Goal: Complete application form

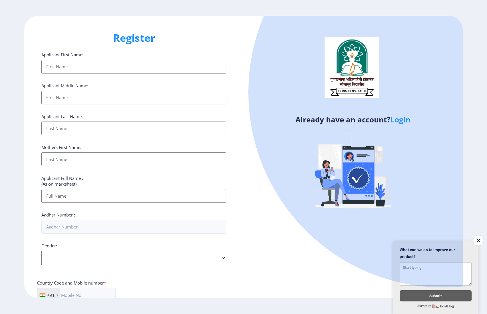
select select
click at [303, 218] on div at bounding box center [444, 92] width 390 height 390
click at [401, 119] on link "Login" at bounding box center [401, 119] width 20 height 10
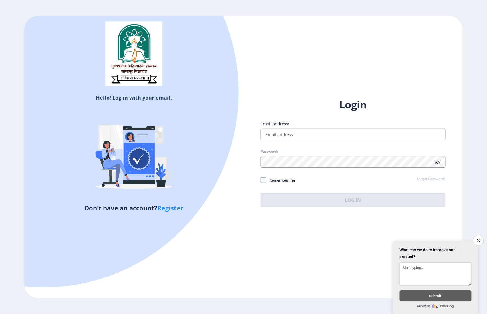
drag, startPoint x: 302, startPoint y: 295, endPoint x: 292, endPoint y: 289, distance: 11.3
click at [302, 295] on div "Hello! Log in with your email. Don't have an account? Register Login Email addr…" at bounding box center [243, 157] width 439 height 282
click at [292, 134] on input "Email address:" at bounding box center [353, 134] width 185 height 11
click at [479, 238] on icon "Close survey" at bounding box center [479, 240] width 4 height 4
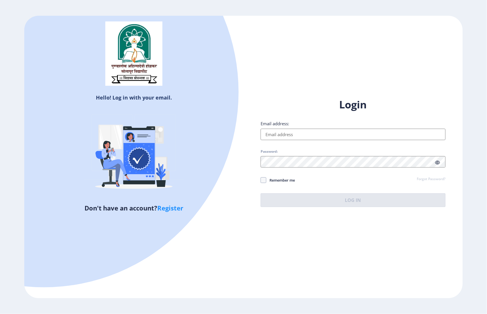
click at [273, 131] on input "Email address:" at bounding box center [353, 134] width 185 height 11
type input "[EMAIL_ADDRESS][DOMAIN_NAME]"
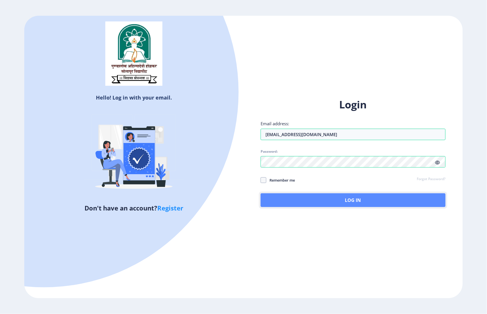
click at [313, 199] on button "Log In" at bounding box center [353, 200] width 185 height 14
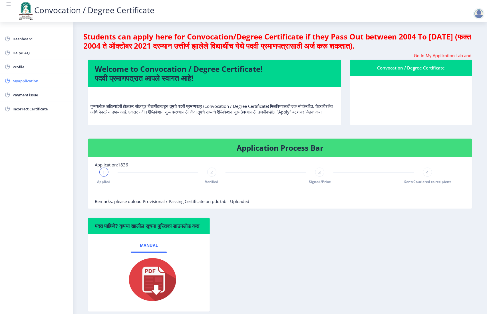
click at [24, 78] on span "Myapplication" at bounding box center [41, 80] width 56 height 7
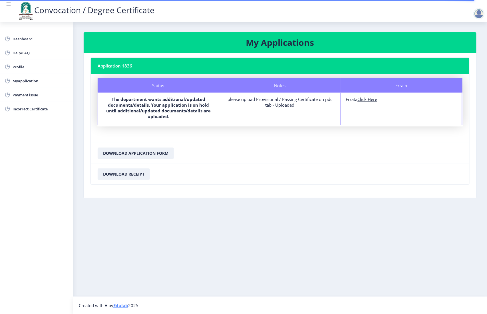
click at [367, 100] on u "Click Here" at bounding box center [368, 99] width 20 height 6
select select
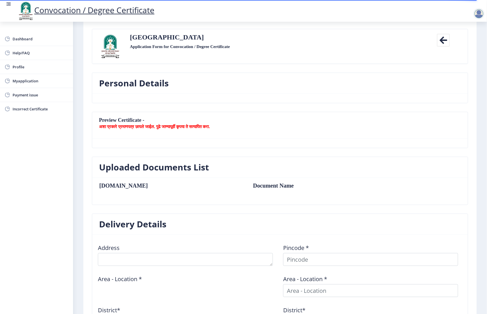
scroll to position [1, 0]
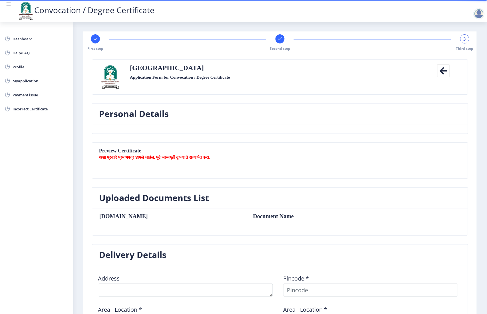
click at [231, 90] on nb-card-header "Solapur University Application Form for Convocation / Degree Certificate Back" at bounding box center [280, 77] width 376 height 35
click at [26, 84] on span "Myapplication" at bounding box center [41, 80] width 56 height 7
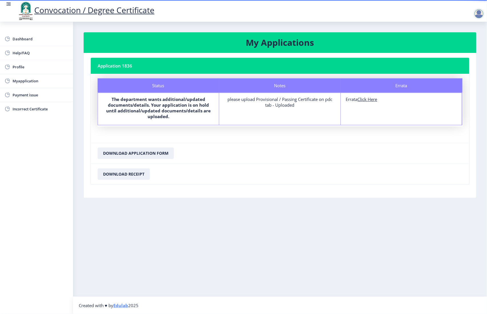
click at [368, 99] on u "Click Here" at bounding box center [368, 99] width 20 height 6
select select
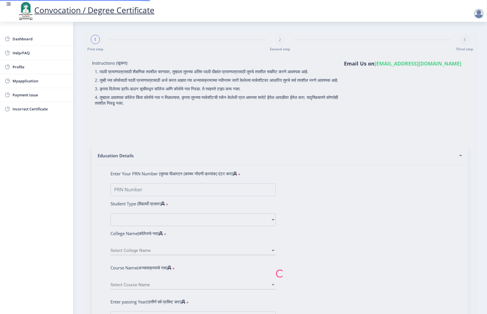
type input "2008032500126103"
select select "Regular"
select select "2013"
select select "March"
select select "HIGHER SECOND CLASS"
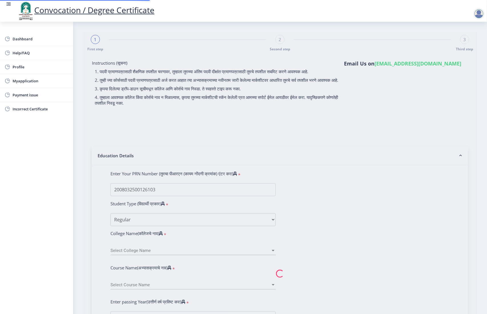
type input "008913"
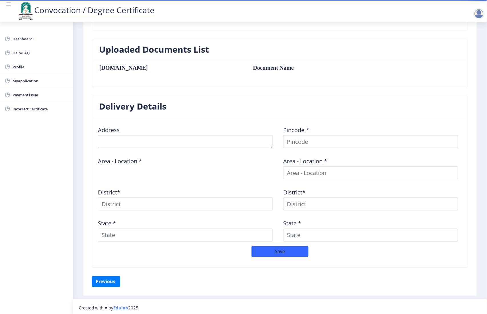
scroll to position [153, 0]
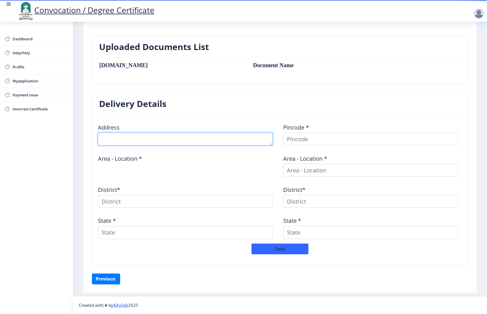
click at [132, 136] on textarea at bounding box center [185, 139] width 175 height 13
click at [179, 121] on div "Address" at bounding box center [187, 132] width 185 height 27
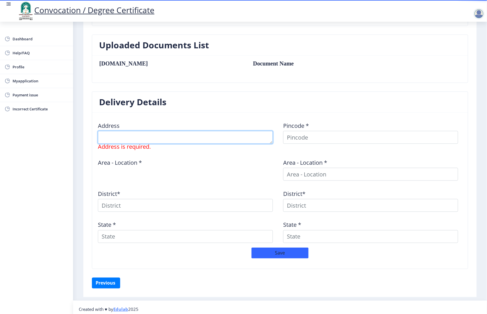
click at [193, 135] on textarea at bounding box center [185, 137] width 175 height 13
click at [225, 115] on nb-card-body "Address Address is required. Pincode * Area - Location * Area - Location * Dist…" at bounding box center [280, 191] width 376 height 156
drag, startPoint x: 329, startPoint y: 290, endPoint x: 275, endPoint y: 263, distance: 60.2
click at [329, 288] on div "Previous ‍" at bounding box center [280, 282] width 377 height 11
click at [328, 288] on div "Previous ‍" at bounding box center [280, 282] width 377 height 11
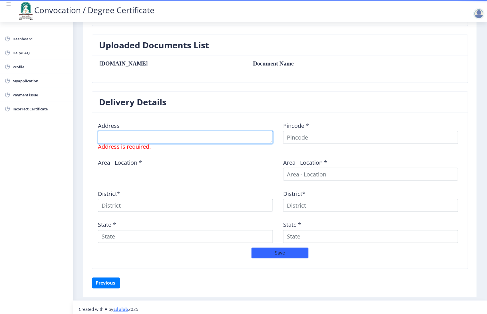
click at [142, 142] on textarea at bounding box center [185, 137] width 175 height 13
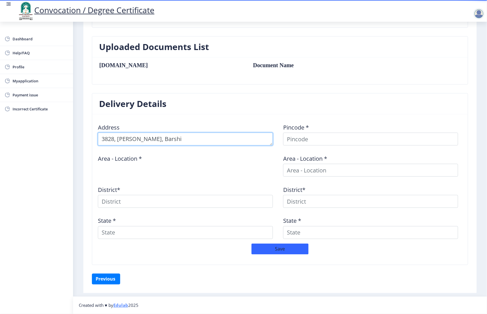
type textarea "3828, [PERSON_NAME], Barshi"
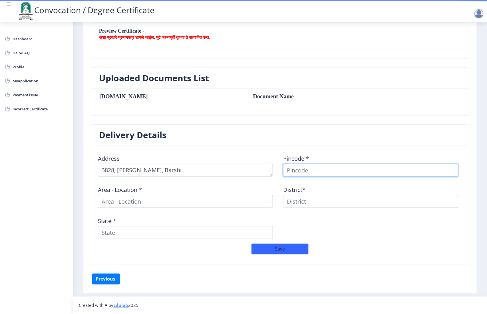
scroll to position [122, 0]
type input "413401"
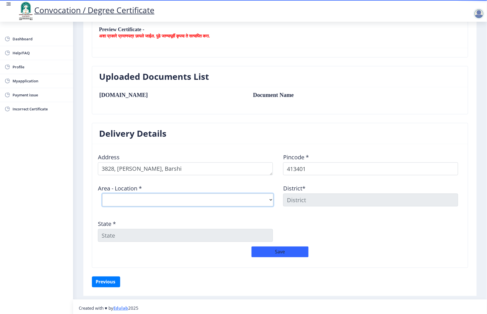
click at [216, 201] on select "Select Area Location Barshi S.O [PERSON_NAME] Deogaon B.O Gadegaon B.O Gulpoli …" at bounding box center [187, 199] width 171 height 13
select select "1: Object"
click at [102, 194] on select "Select Area Location Barshi S.O [PERSON_NAME] Deogaon B.O Gadegaon B.O Gulpoli …" at bounding box center [187, 199] width 171 height 13
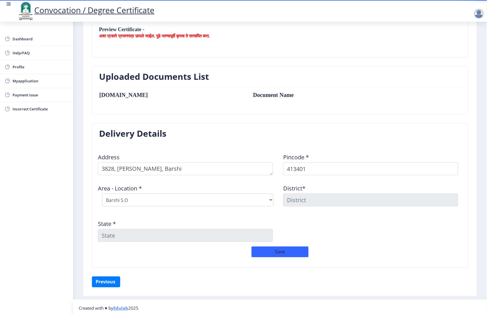
click at [240, 70] on nb-card-header "Uploaded Documents List" at bounding box center [280, 76] width 376 height 21
type input "SOLAPUR"
type input "[GEOGRAPHIC_DATA]"
click at [286, 252] on button "Save" at bounding box center [280, 251] width 57 height 11
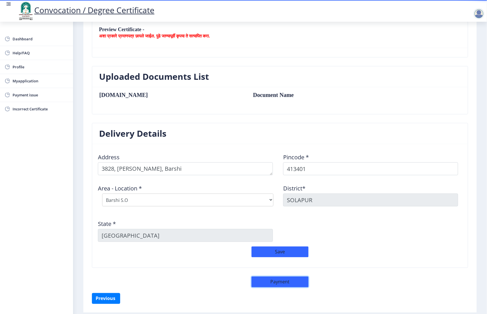
drag, startPoint x: 278, startPoint y: 284, endPoint x: 178, endPoint y: 282, distance: 100.0
click at [277, 284] on button "Payment" at bounding box center [280, 281] width 57 height 11
click at [288, 285] on button "Payment" at bounding box center [280, 281] width 57 height 11
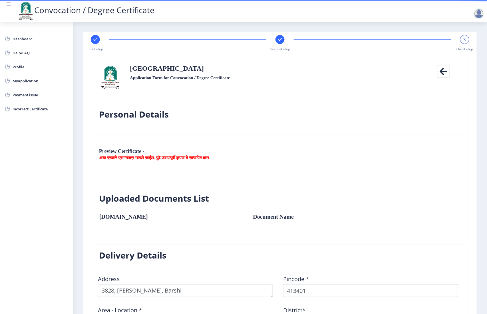
scroll to position [143, 0]
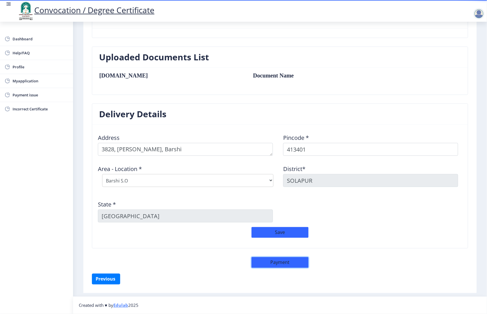
click at [283, 263] on button "Payment" at bounding box center [280, 262] width 57 height 11
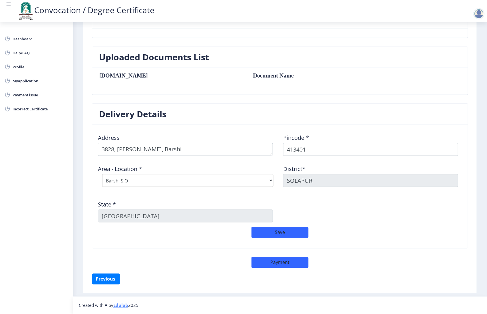
click at [350, 282] on div "Previous ‍" at bounding box center [280, 278] width 377 height 11
drag, startPoint x: 287, startPoint y: 262, endPoint x: 452, endPoint y: 241, distance: 165.9
click at [287, 262] on button "Payment" at bounding box center [280, 262] width 57 height 11
click at [107, 275] on button "Previous ‍" at bounding box center [106, 278] width 28 height 11
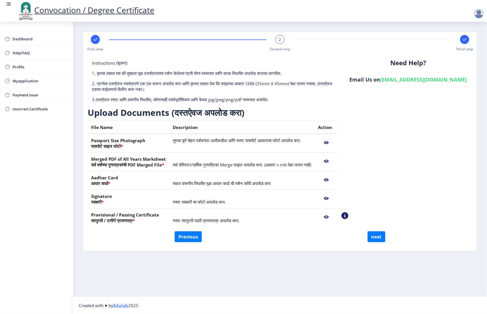
scroll to position [0, 0]
click at [349, 216] on nb-action at bounding box center [345, 215] width 7 height 7
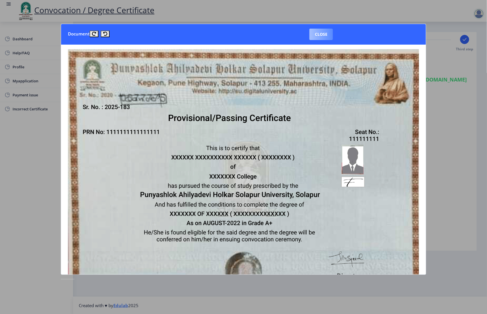
click at [323, 35] on button "Close" at bounding box center [321, 34] width 23 height 11
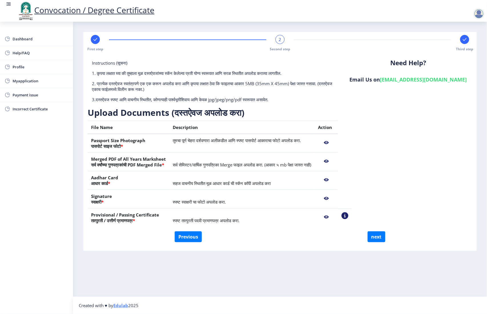
click at [335, 217] on nb-action at bounding box center [326, 217] width 17 height 10
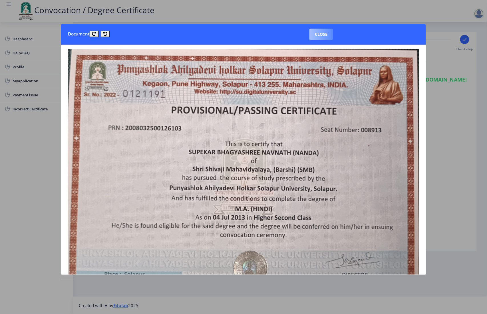
click at [328, 32] on button "Close" at bounding box center [321, 34] width 23 height 11
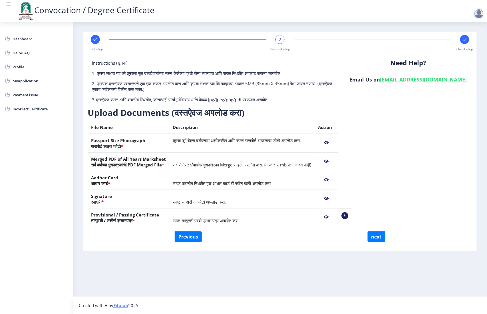
click at [151, 208] on th "Provisional / Passing Certificate तात्पुरती / उत्तीर्ण प्रमाणपत्र *" at bounding box center [129, 217] width 82 height 19
click at [335, 217] on nb-action at bounding box center [326, 217] width 17 height 10
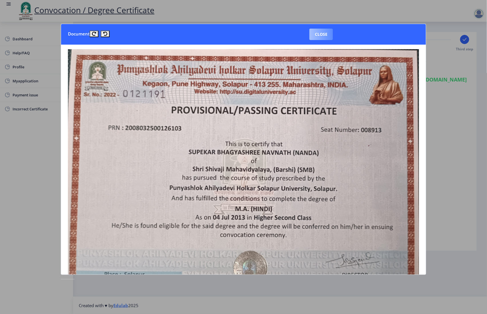
click at [321, 32] on button "Close" at bounding box center [321, 34] width 23 height 11
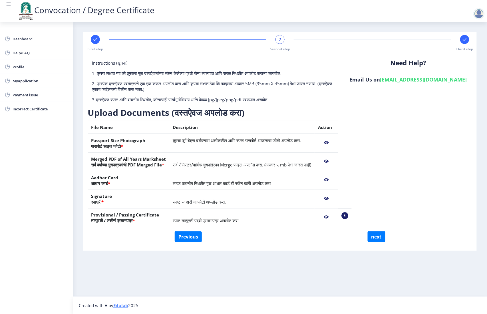
click at [112, 217] on th "Provisional / Passing Certificate तात्पुरती / उत्तीर्ण प्रमाणपत्र *" at bounding box center [129, 217] width 82 height 19
click at [189, 232] on button "Previous" at bounding box center [188, 236] width 27 height 11
select select "Regular"
select select "Hindi"
select select "2013"
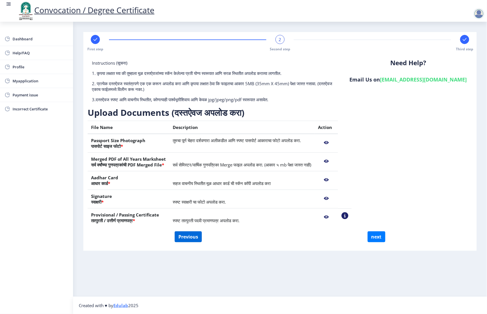
select select "March"
select select "HIGHER SECOND CLASS"
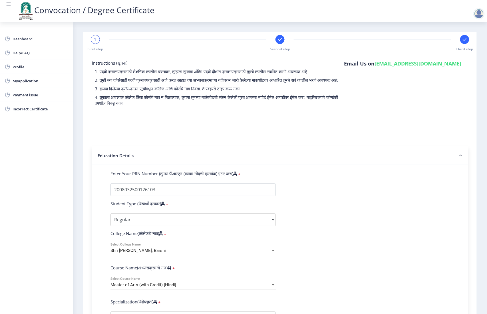
click at [281, 39] on icon at bounding box center [280, 39] width 4 height 3
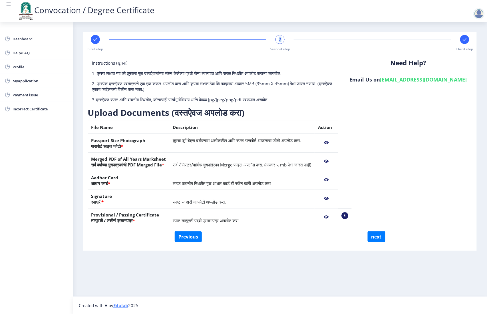
click at [280, 39] on span "2" at bounding box center [280, 40] width 3 height 6
click at [349, 216] on nb-action at bounding box center [345, 215] width 7 height 7
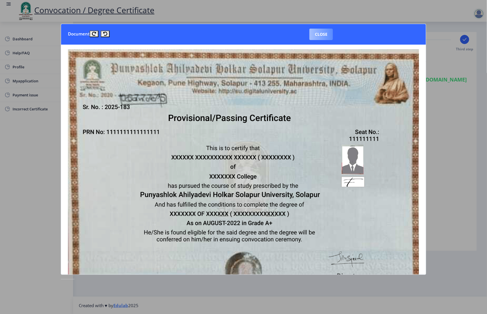
click at [326, 36] on button "Close" at bounding box center [321, 34] width 23 height 11
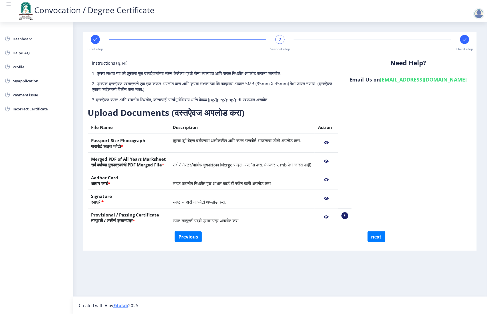
click at [335, 216] on nb-action at bounding box center [326, 217] width 17 height 10
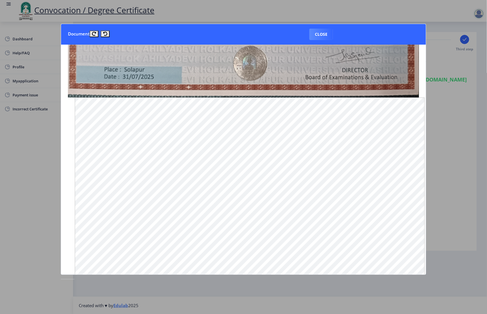
scroll to position [234, 0]
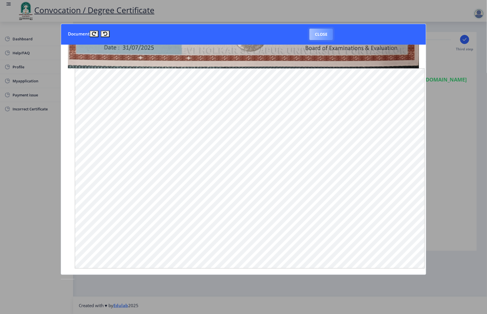
click at [318, 36] on button "Close" at bounding box center [321, 34] width 23 height 11
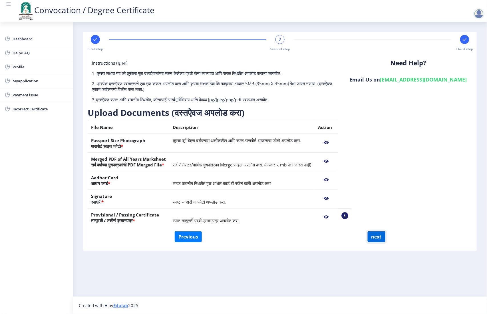
click at [374, 233] on button "next" at bounding box center [377, 236] width 18 height 11
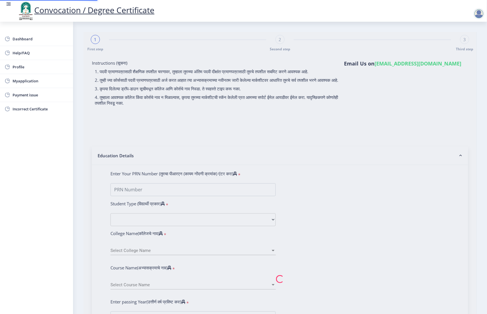
select select
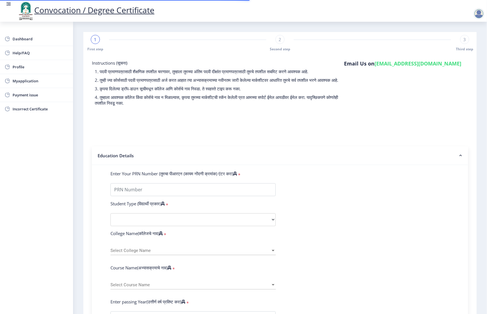
type input "[PERSON_NAME] [PERSON_NAME]"
type input "NANDA"
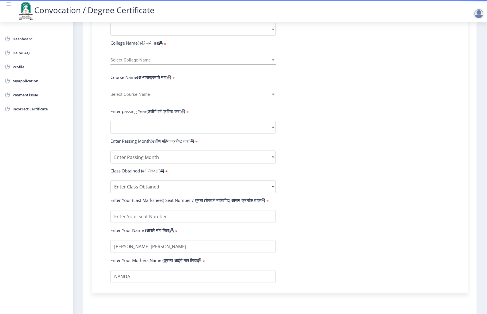
scroll to position [239, 0]
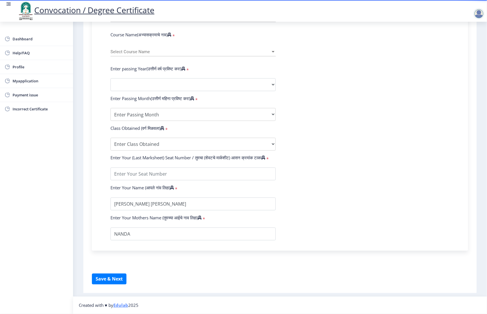
click at [362, 208] on form "Enter Your PRN Number (तुमचा पीआरएन (कायम नोंदणी क्रमांक) एंटर करा) * Student T…" at bounding box center [280, 89] width 348 height 303
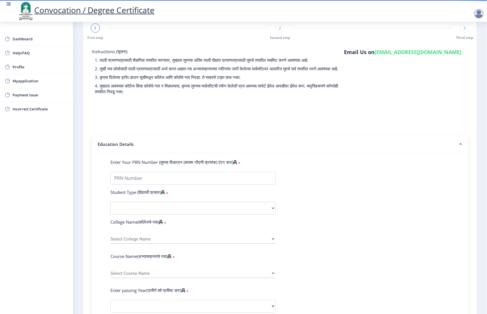
scroll to position [0, 0]
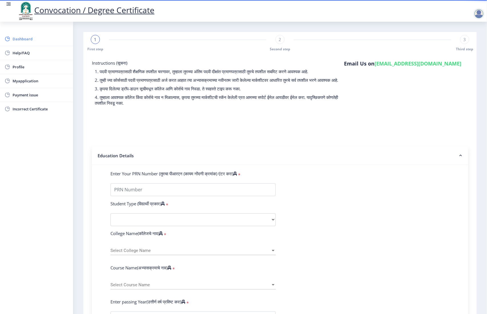
click at [26, 38] on span "Dashboard" at bounding box center [41, 38] width 56 height 7
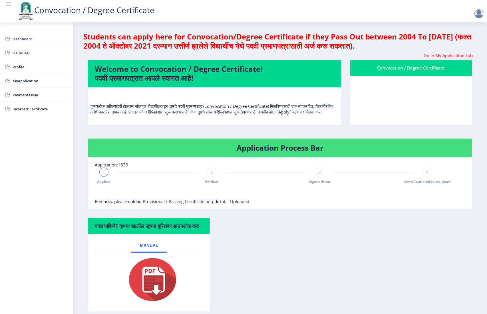
click at [213, 175] on span "2" at bounding box center [212, 172] width 3 height 6
click at [319, 175] on span "3" at bounding box center [320, 172] width 3 height 6
click at [427, 175] on span "4" at bounding box center [428, 172] width 3 height 6
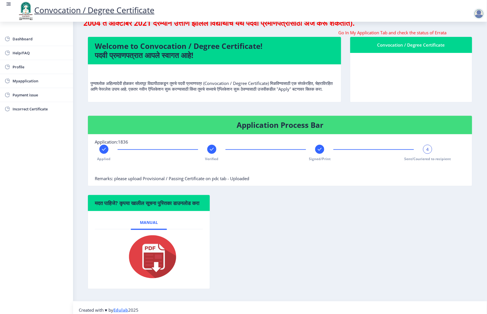
scroll to position [41, 0]
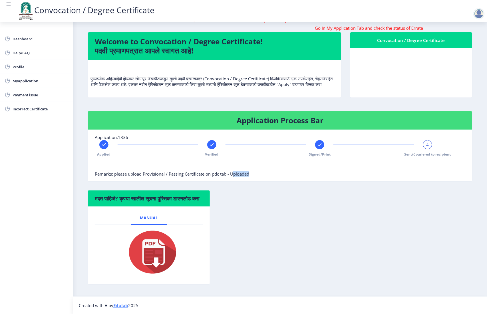
drag, startPoint x: 235, startPoint y: 167, endPoint x: 276, endPoint y: 174, distance: 41.4
click at [269, 171] on nb-card-body "Application:1836 Applied Verified Signed/Print 4 Sent/Couriered to recipient Re…" at bounding box center [280, 155] width 385 height 51
click at [292, 190] on div "मदत पाहिजे? कृपया खालील सूचना पुस्तिका डाउनलोड करा Manual" at bounding box center [280, 241] width 394 height 103
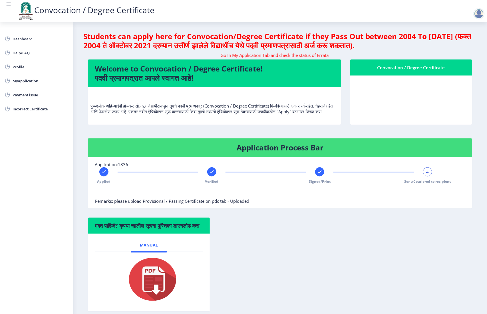
scroll to position [0, 0]
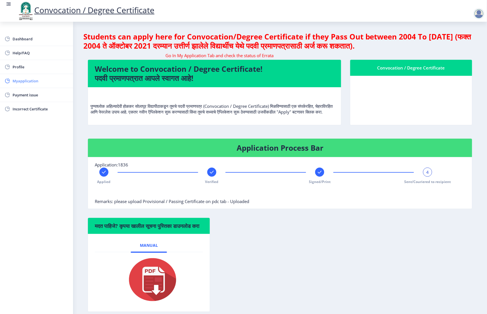
click at [18, 79] on span "Myapplication" at bounding box center [41, 80] width 56 height 7
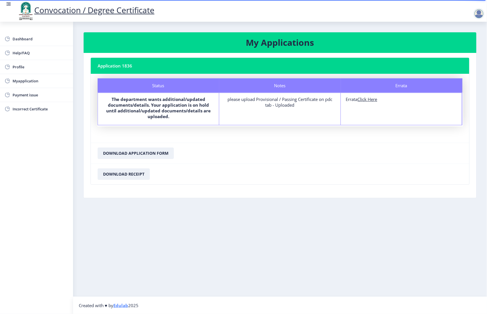
click at [164, 107] on b "The department wants additional/updated documents/details. Your application is …" at bounding box center [158, 107] width 105 height 23
drag, startPoint x: 189, startPoint y: 107, endPoint x: 192, endPoint y: 107, distance: 3.7
click at [189, 107] on b "The department wants additional/updated documents/details. Your application is …" at bounding box center [158, 107] width 105 height 23
click at [281, 102] on div "please upload Provisional / Passing Certificate on pdc tab - Uploaded" at bounding box center [280, 101] width 111 height 11
click at [367, 98] on u "Click Here" at bounding box center [368, 99] width 20 height 6
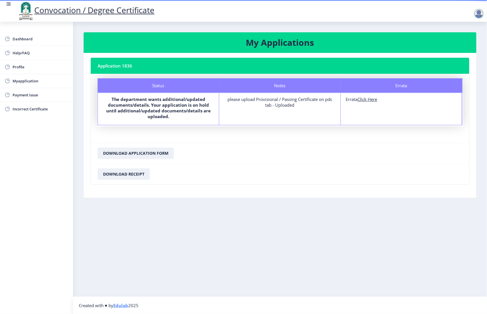
select select
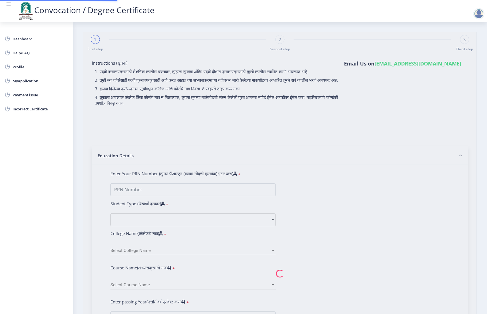
type input "[PERSON_NAME] [PERSON_NAME]"
type input "NANDA"
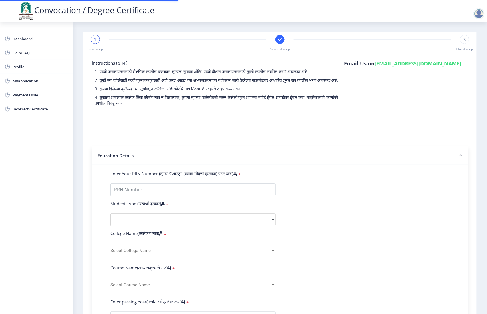
type input "2008032500126103"
select select "Regular"
select select "2013"
select select "March"
select select "HIGHER SECOND CLASS"
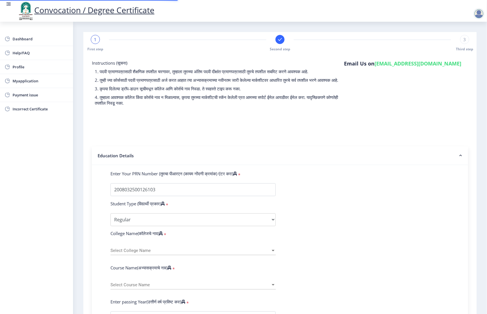
type input "008913"
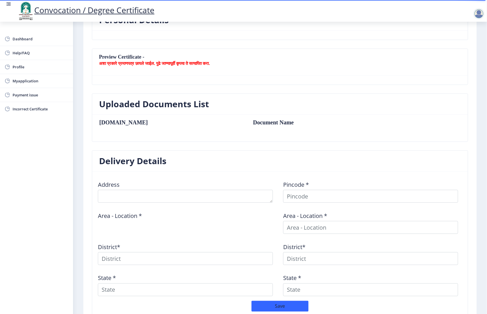
scroll to position [153, 0]
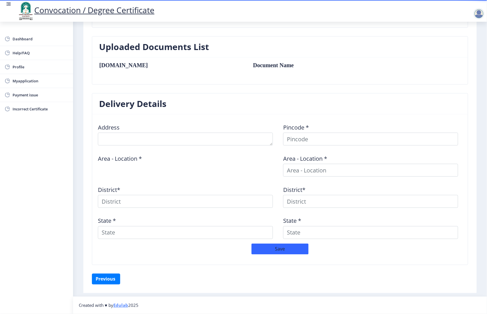
drag, startPoint x: 72, startPoint y: 308, endPoint x: 141, endPoint y: 303, distance: 68.8
click at [141, 303] on div "Dashboard Help/FAQ Profile Myapplication Payment issue Incorrect Certificate Fi…" at bounding box center [243, 81] width 487 height 465
click at [172, 302] on nav "Created with ♥ by Edulab 2025" at bounding box center [280, 304] width 414 height 17
click at [204, 283] on div "Previous ‍" at bounding box center [280, 278] width 377 height 11
drag, startPoint x: 315, startPoint y: 309, endPoint x: 320, endPoint y: 309, distance: 4.9
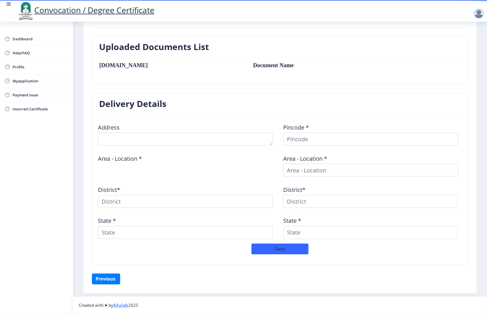
click at [317, 309] on nav "Created with ♥ by Edulab 2025" at bounding box center [280, 304] width 414 height 17
click at [95, 278] on button "Previous ‍" at bounding box center [106, 278] width 28 height 11
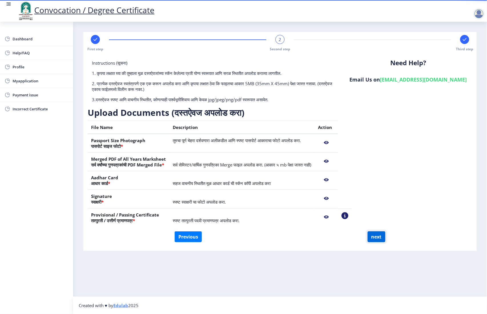
click at [374, 236] on button "next" at bounding box center [377, 236] width 18 height 11
select select
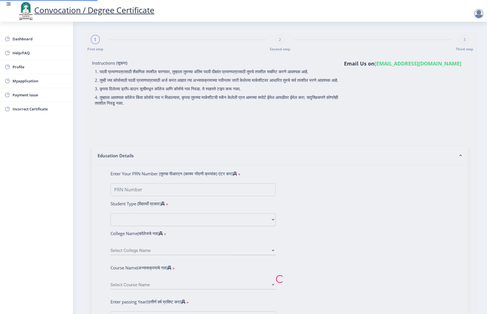
select select
type input "[PERSON_NAME] [PERSON_NAME]"
type input "NANDA"
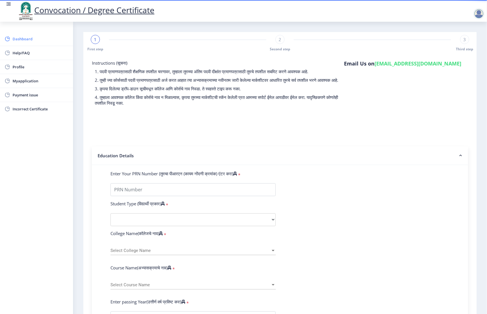
click at [27, 37] on span "Dashboard" at bounding box center [41, 38] width 56 height 7
